Goal: Information Seeking & Learning: Learn about a topic

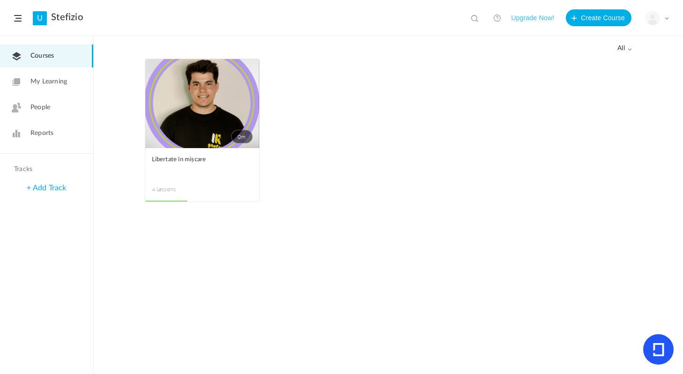
click at [201, 103] on link "0m" at bounding box center [202, 103] width 114 height 89
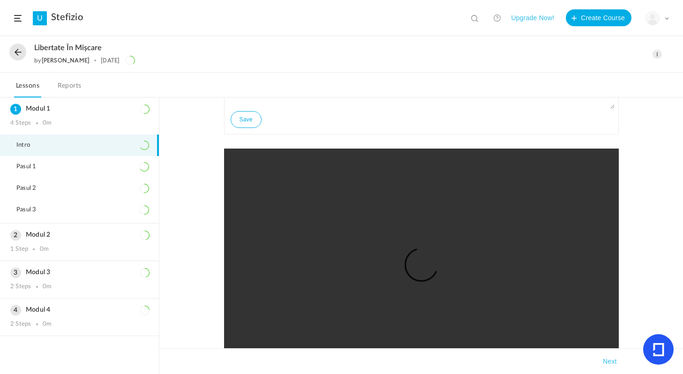
scroll to position [105, 0]
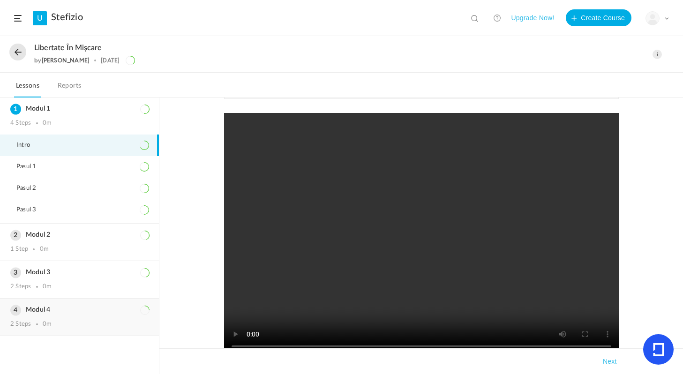
click at [78, 304] on div "Modul 4 2 Steps 0m" at bounding box center [79, 317] width 159 height 37
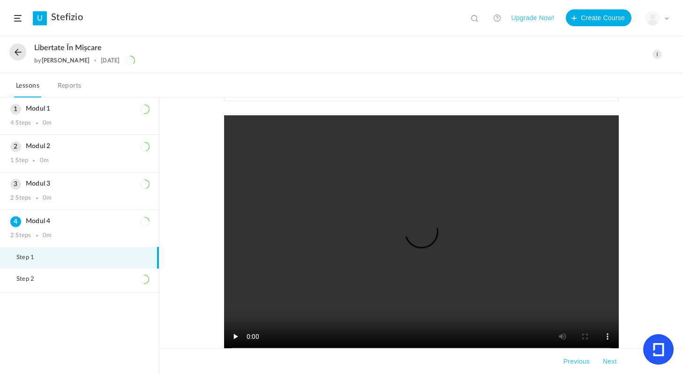
scroll to position [105, 0]
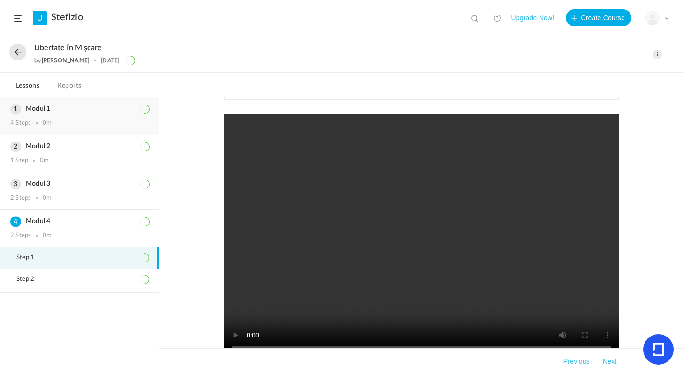
click at [85, 120] on div "4 Steps 0m" at bounding box center [79, 123] width 138 height 7
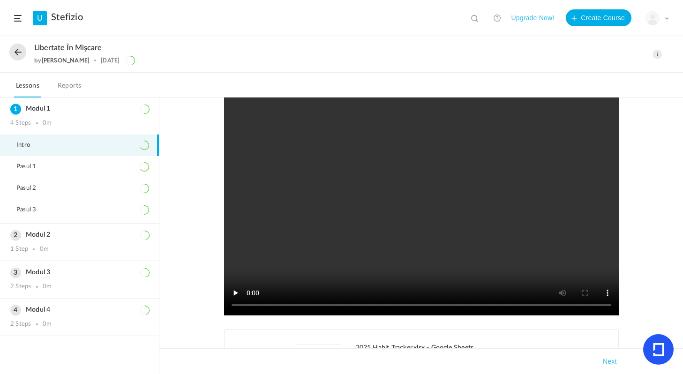
scroll to position [181, 0]
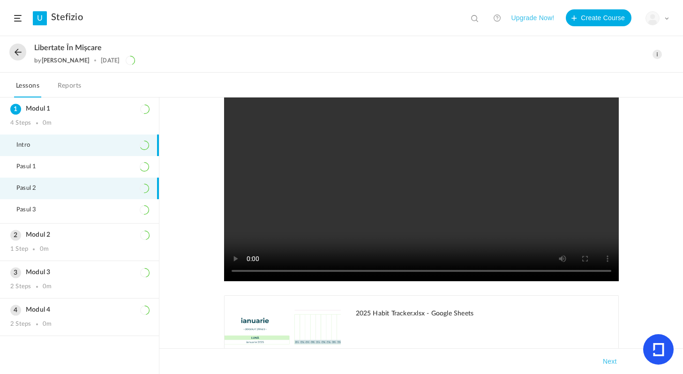
click at [91, 186] on li "Pasul 2" at bounding box center [79, 189] width 159 height 22
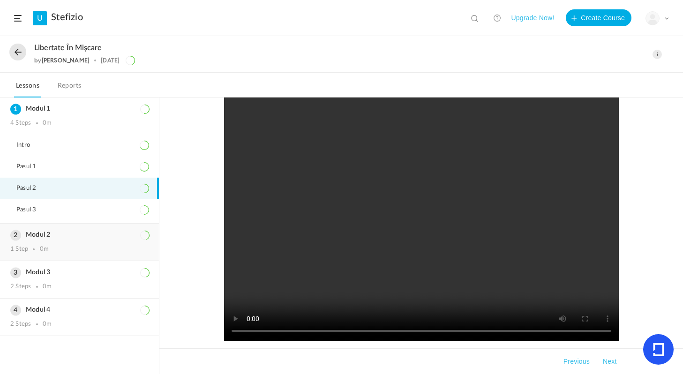
scroll to position [5, 0]
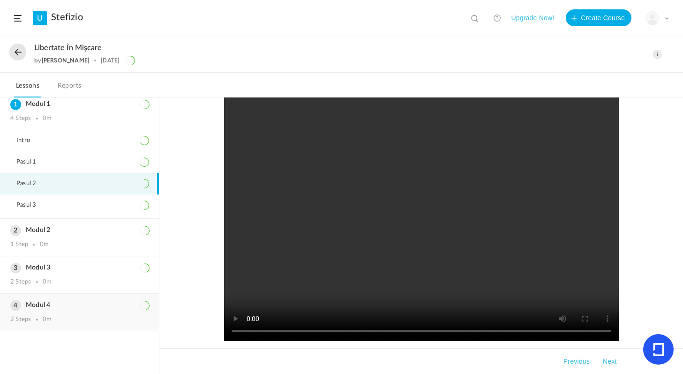
click at [106, 299] on div "Modul 4 2 Steps 0m" at bounding box center [79, 312] width 159 height 37
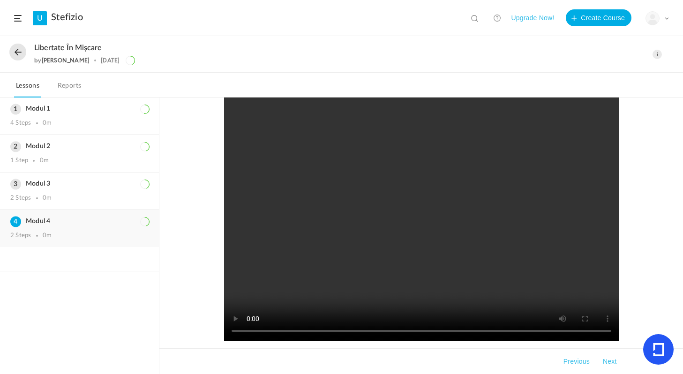
scroll to position [0, 0]
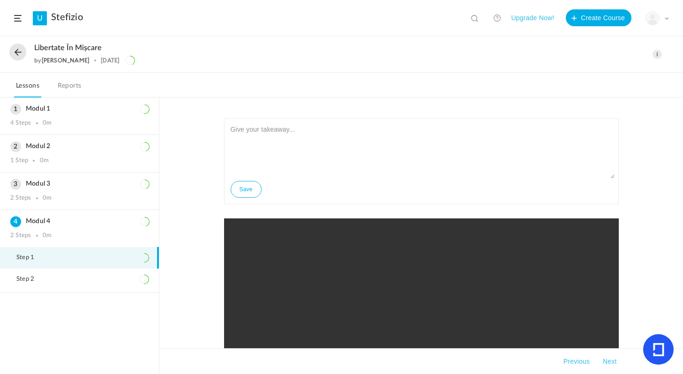
click at [292, 210] on div "Save" at bounding box center [421, 290] width 395 height 344
click at [669, 17] on header "U Stefizio View all No results Upgrade Now! Create Course My Profile University…" at bounding box center [341, 18] width 683 height 36
click at [666, 19] on span at bounding box center [666, 18] width 5 height 5
click at [607, 90] on link "Logout" at bounding box center [624, 93] width 88 height 17
